Goal: Navigation & Orientation: Understand site structure

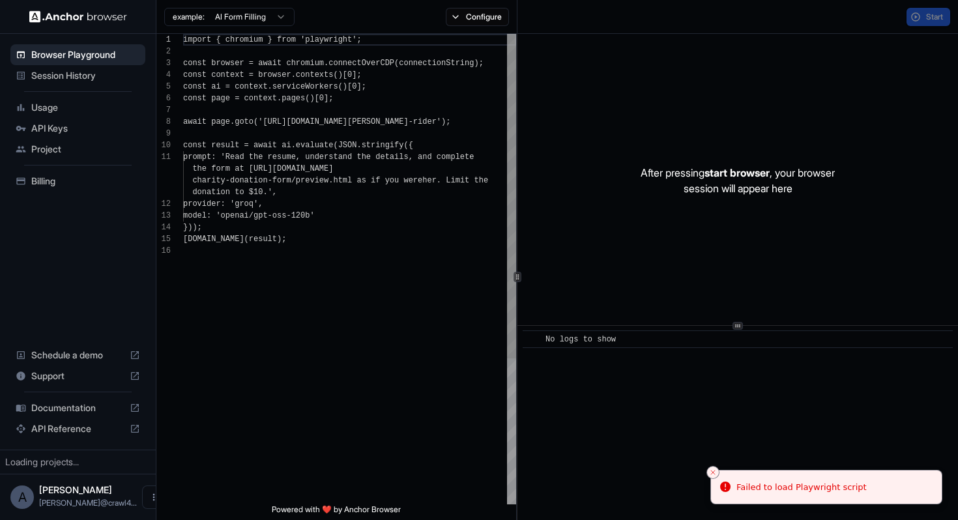
scroll to position [117, 0]
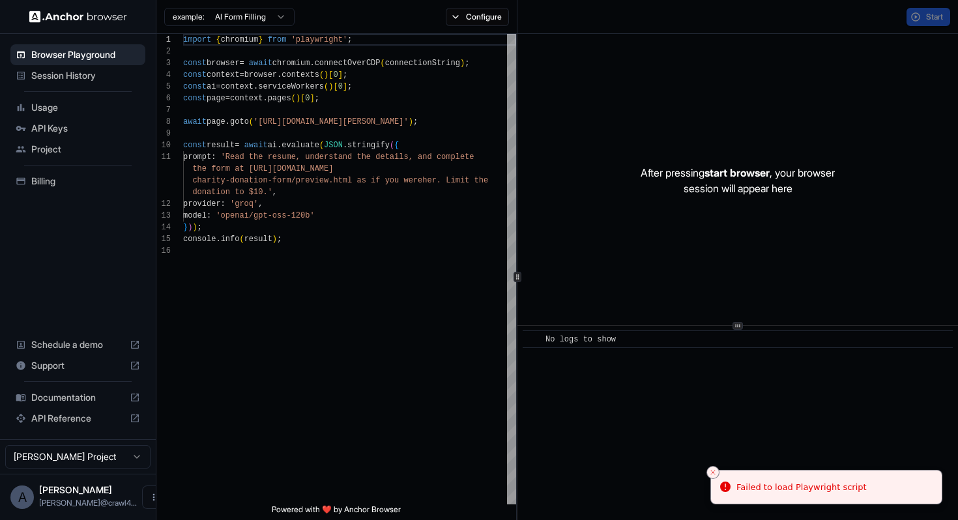
click at [68, 74] on span "Session History" at bounding box center [85, 75] width 109 height 13
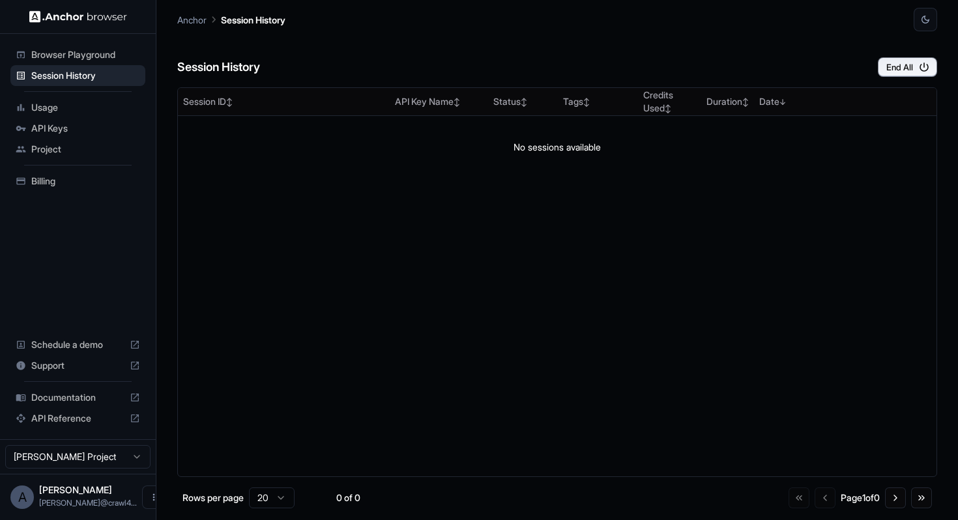
click at [46, 107] on span "Usage" at bounding box center [85, 107] width 109 height 13
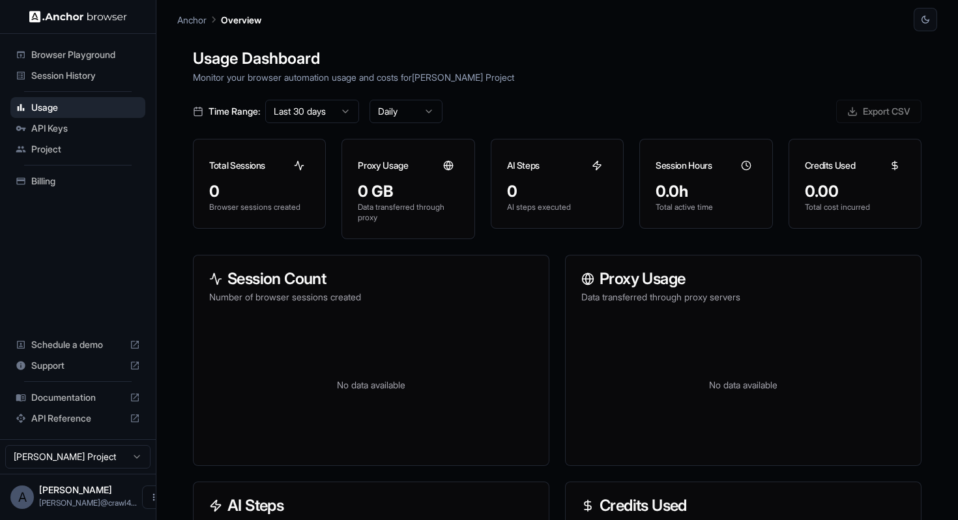
click at [86, 124] on span "API Keys" at bounding box center [85, 128] width 109 height 13
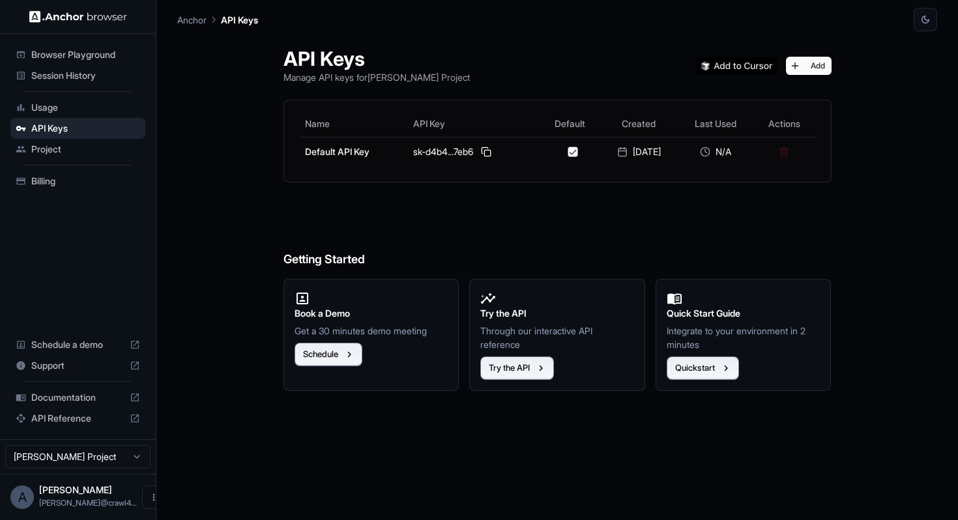
click at [65, 146] on span "Project" at bounding box center [85, 149] width 109 height 13
